Goal: Task Accomplishment & Management: Manage account settings

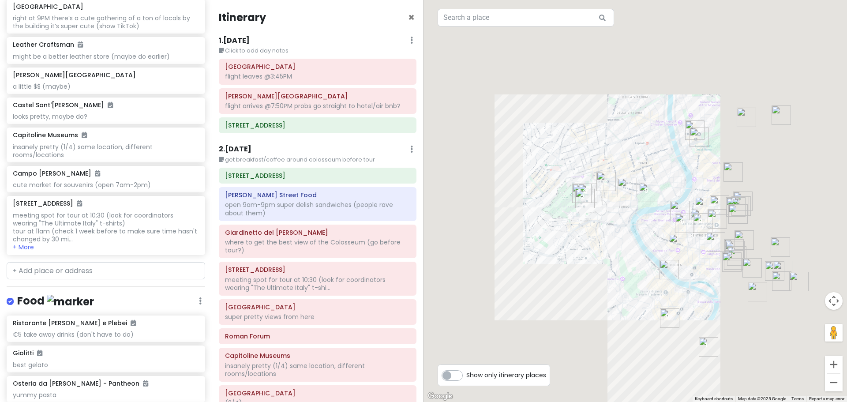
drag, startPoint x: 679, startPoint y: 319, endPoint x: 588, endPoint y: 286, distance: 97.5
click at [588, 289] on div "Loading..." at bounding box center [636, 201] width 424 height 402
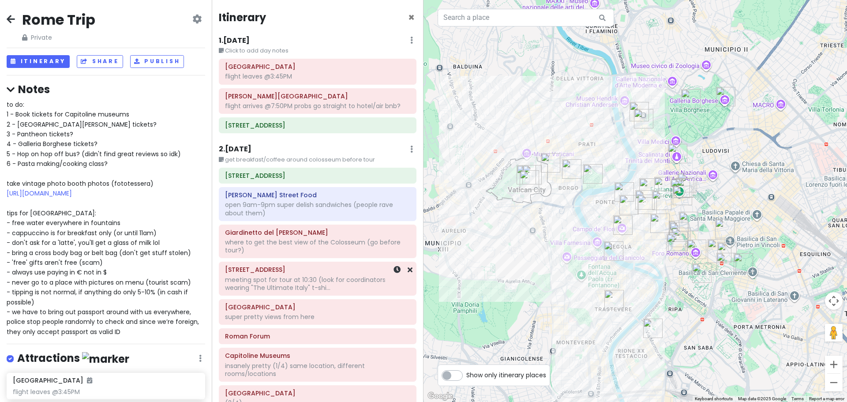
click at [304, 265] on div "[STREET_ADDRESS] meeting spot for tour at 10:30 (look for coordinators wearing …" at bounding box center [317, 279] width 185 height 30
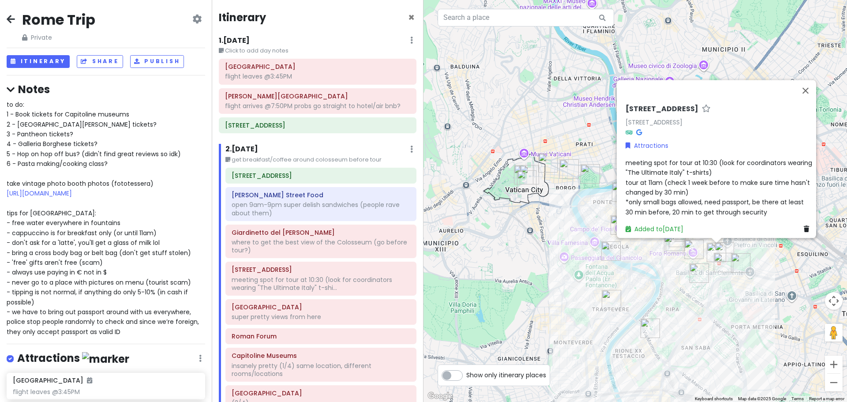
click at [628, 158] on span "meeting spot for tour at 10:30 (look for coordinators wearing "The Ultimate Ita…" at bounding box center [720, 187] width 188 height 58
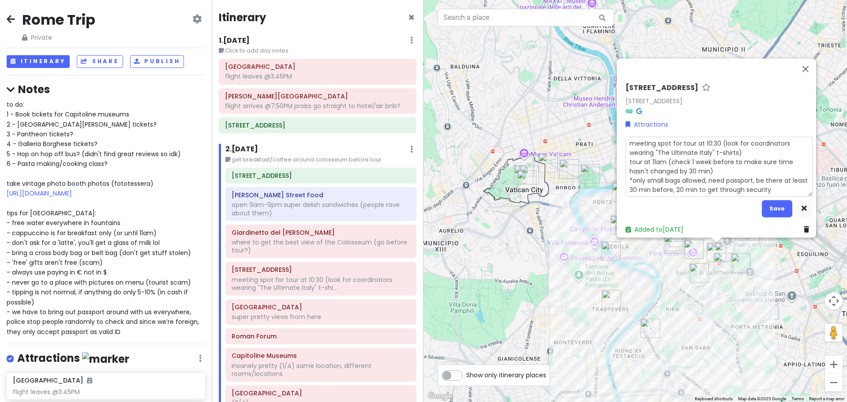
click at [628, 139] on textarea "meeting spot for tour at 10:30 (look for coordinators wearing "The Ultimate Ita…" at bounding box center [719, 166] width 187 height 60
type textarea "x"
type textarea "eeting spot for tour at 10:30 (look for coordinators wearing "The Ultimate Ital…"
type textarea "x"
type textarea "Meeting spot for tour at 10:30 (look for coordinators wearing "The Ultimate Ita…"
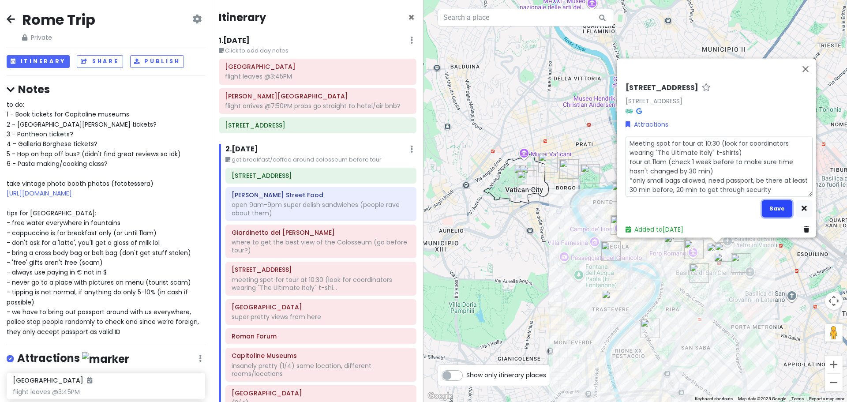
click at [763, 207] on button "Save" at bounding box center [777, 208] width 30 height 17
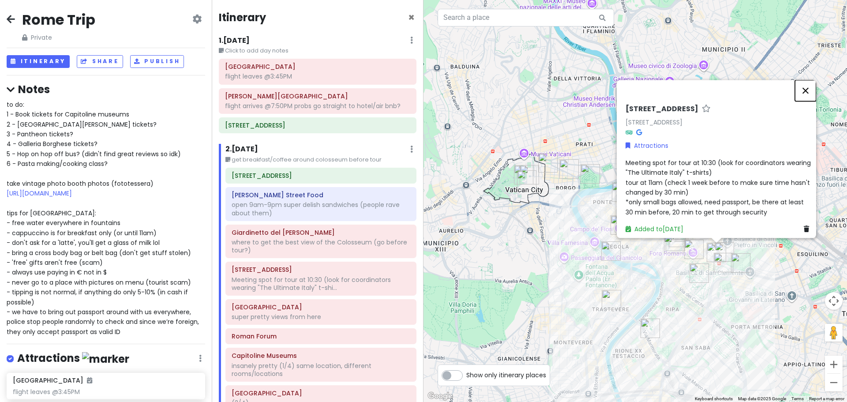
click at [810, 82] on button "Close" at bounding box center [805, 90] width 21 height 21
